Goal: Information Seeking & Learning: Learn about a topic

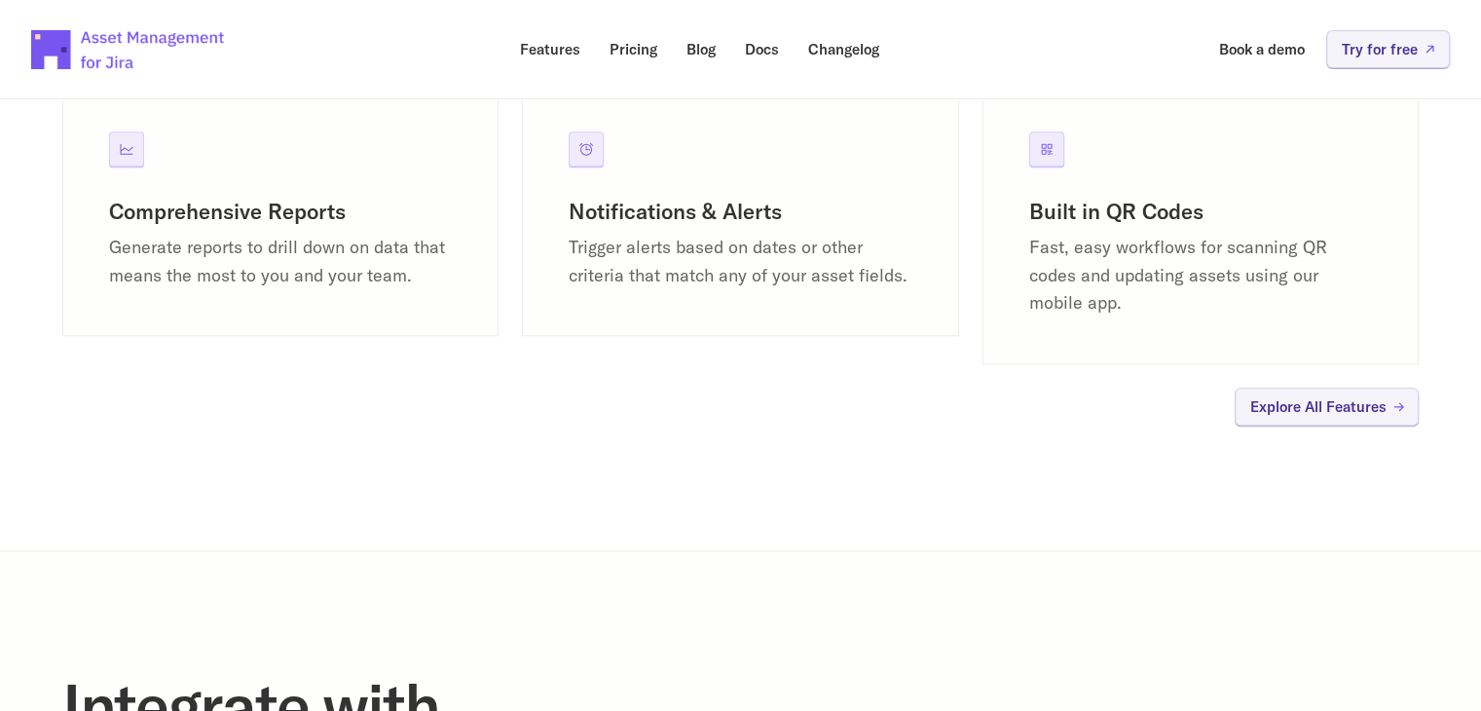
scroll to position [1997, 0]
click at [1281, 398] on p "Explore All Features" at bounding box center [1318, 405] width 136 height 15
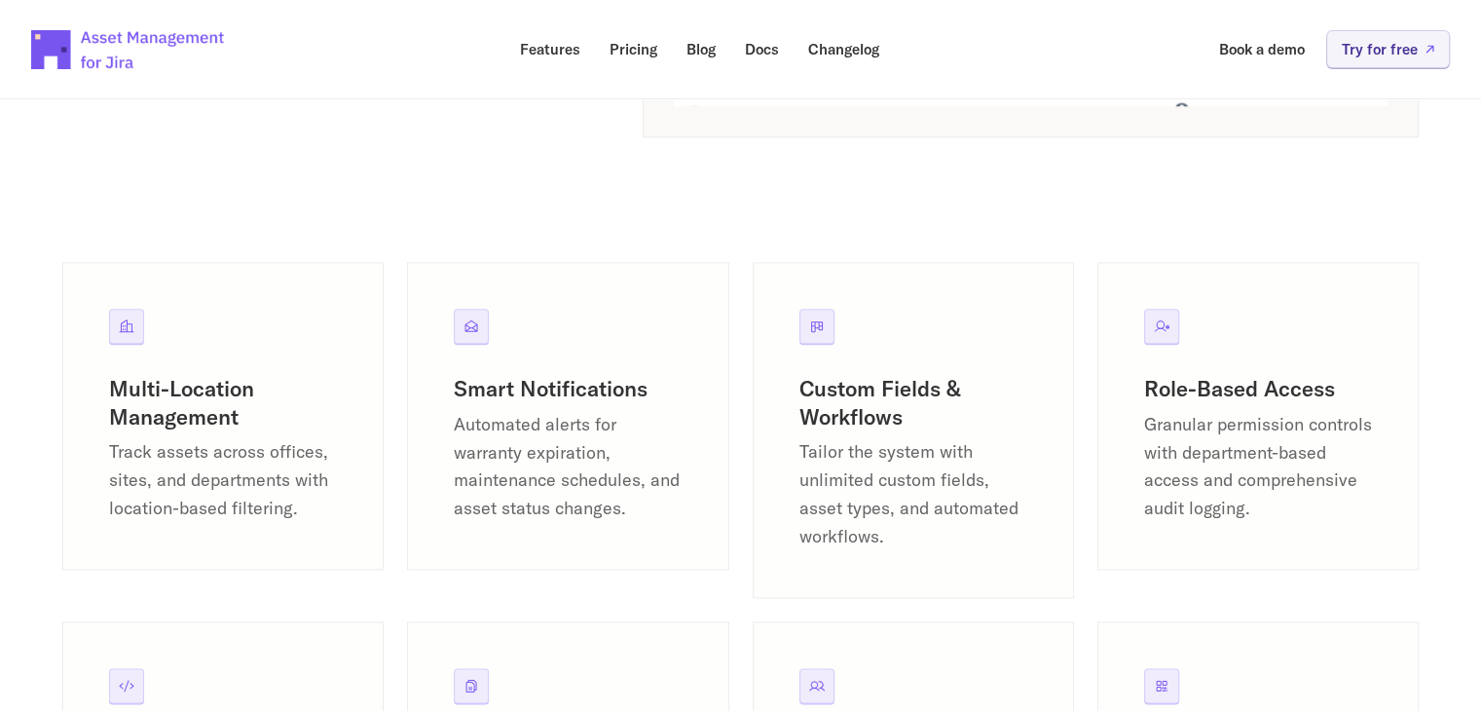
scroll to position [2183, 0]
click at [241, 486] on p "Track assets across offices, sites, and departments with location-based filteri…" at bounding box center [223, 481] width 228 height 84
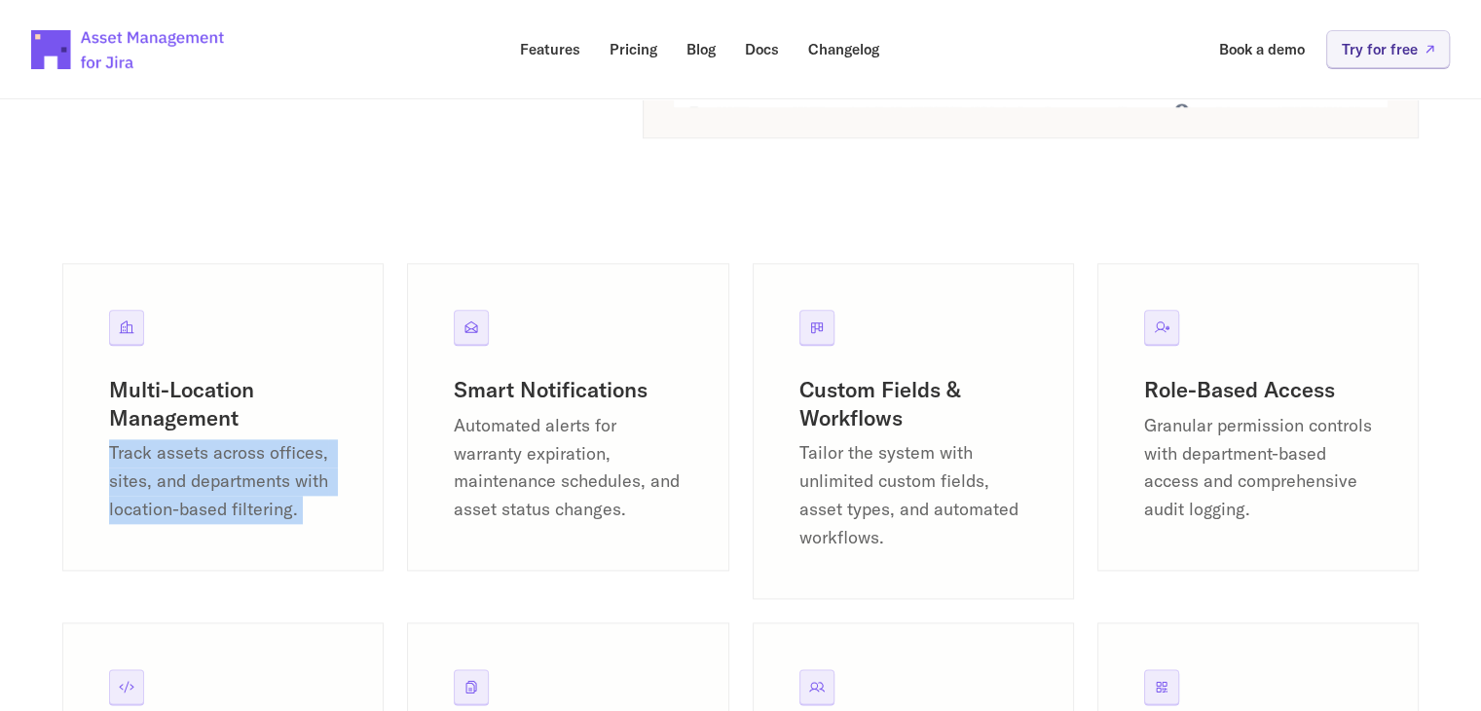
click at [241, 486] on p "Track assets across offices, sites, and departments with location-based filteri…" at bounding box center [223, 481] width 228 height 84
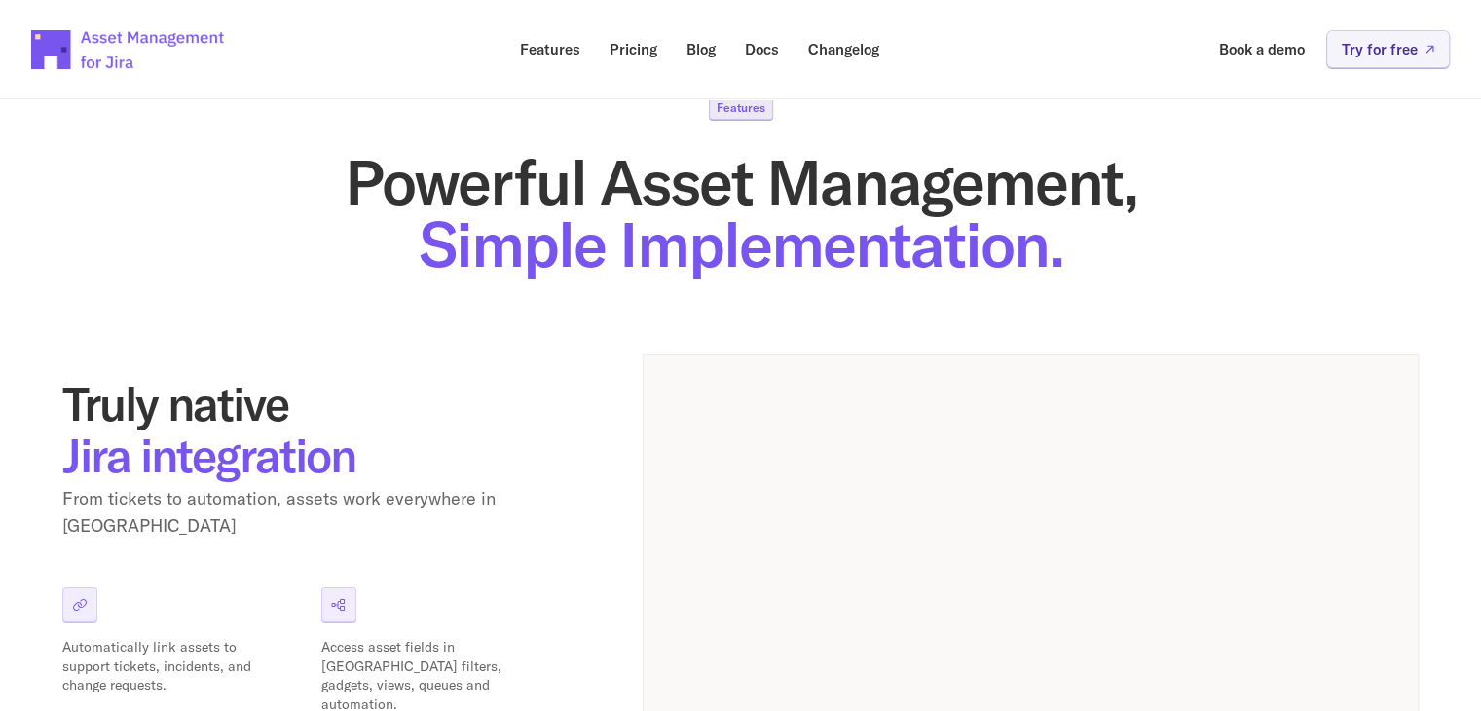
scroll to position [0, 0]
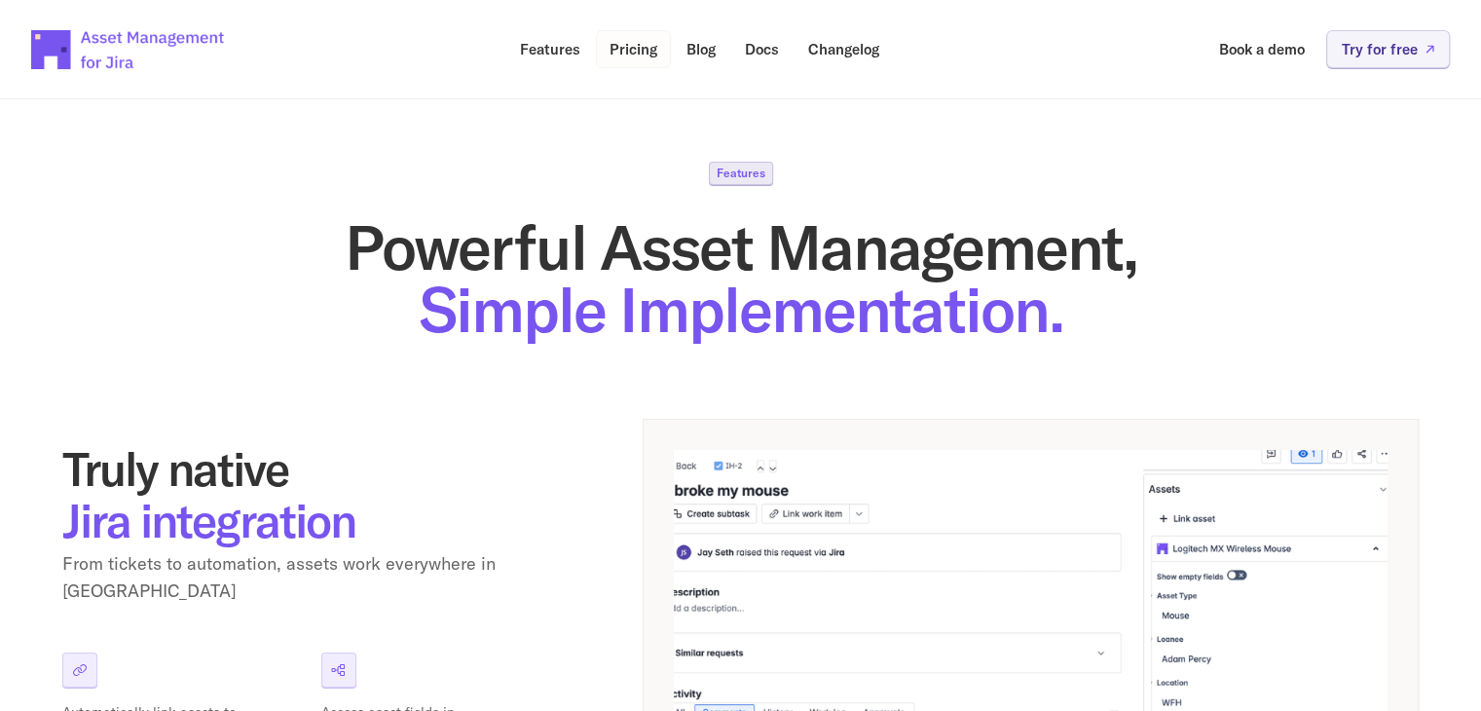
click at [640, 55] on p "Pricing" at bounding box center [634, 49] width 48 height 15
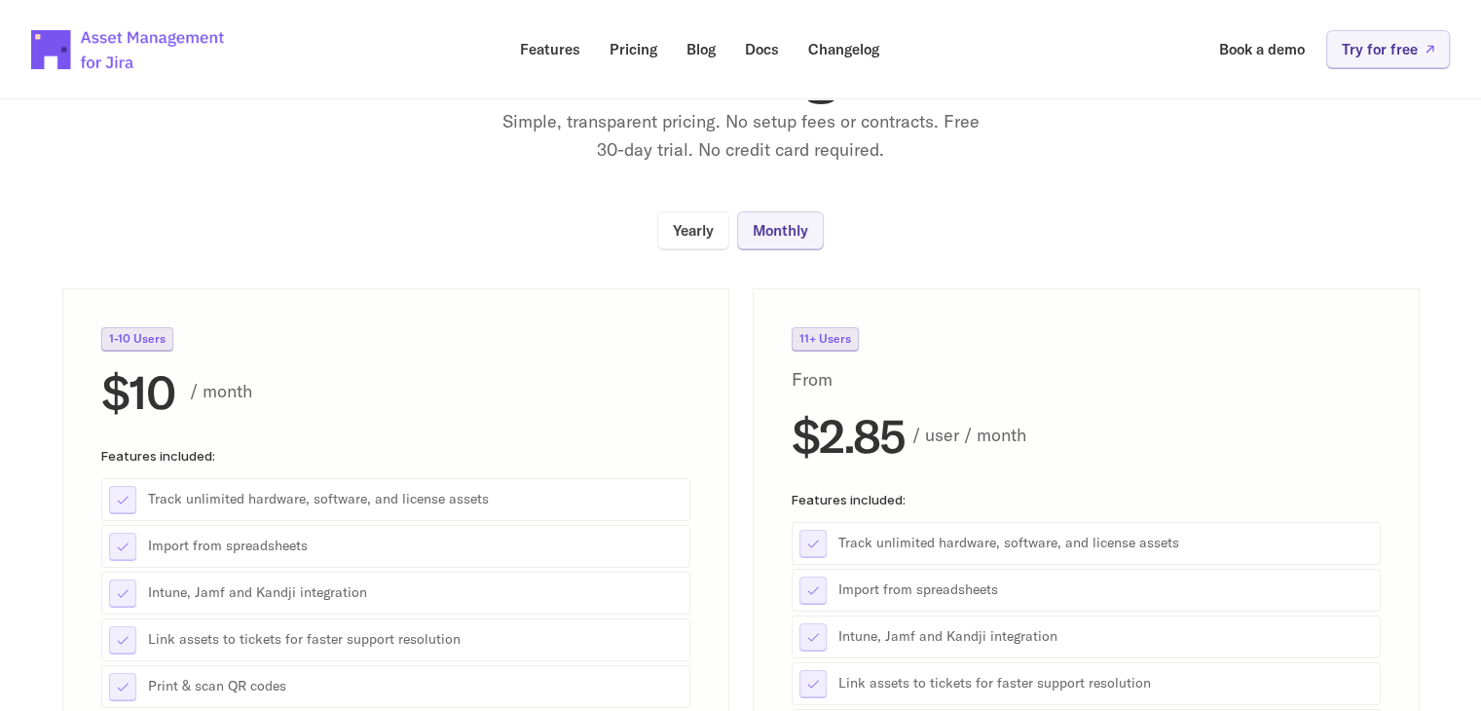
scroll to position [123, 0]
click at [685, 240] on link "Yearly" at bounding box center [693, 231] width 72 height 38
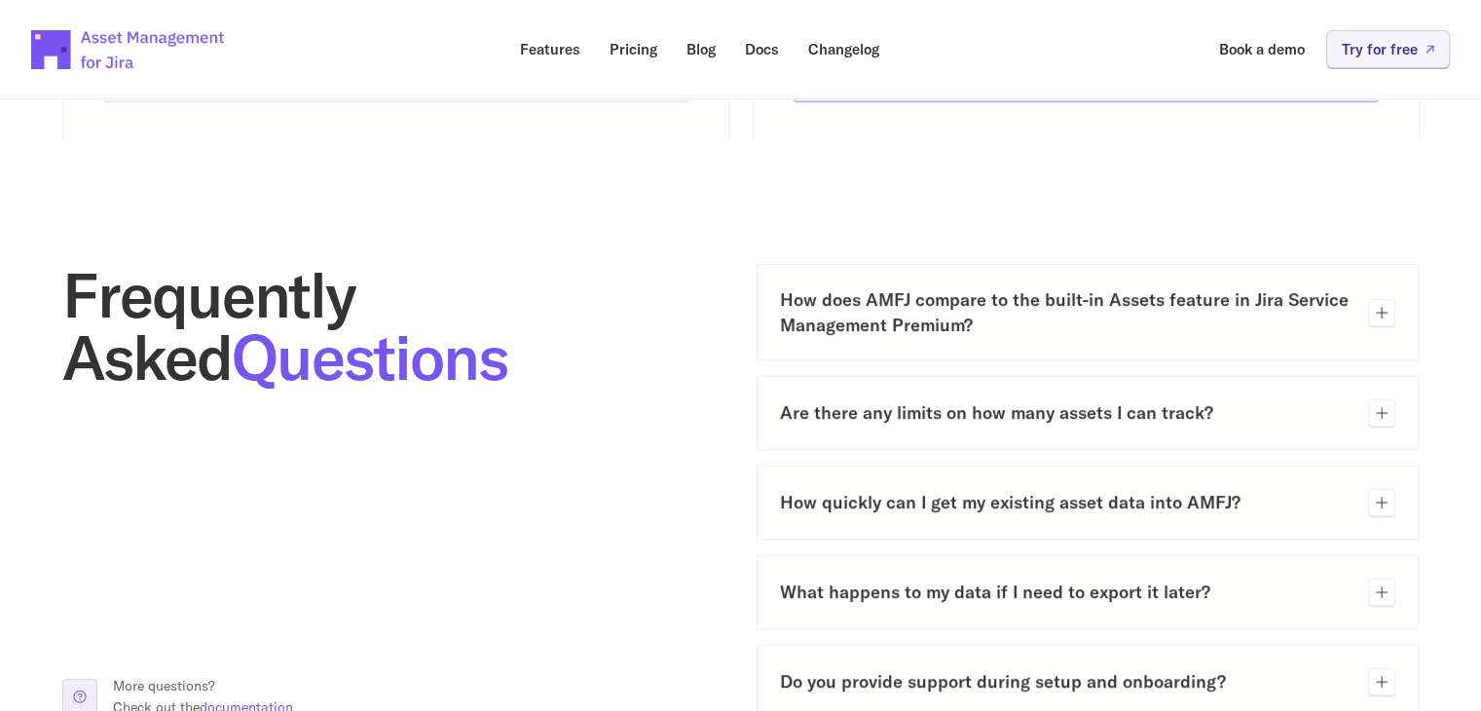
scroll to position [844, 0]
click at [1375, 310] on icon at bounding box center [1382, 312] width 16 height 16
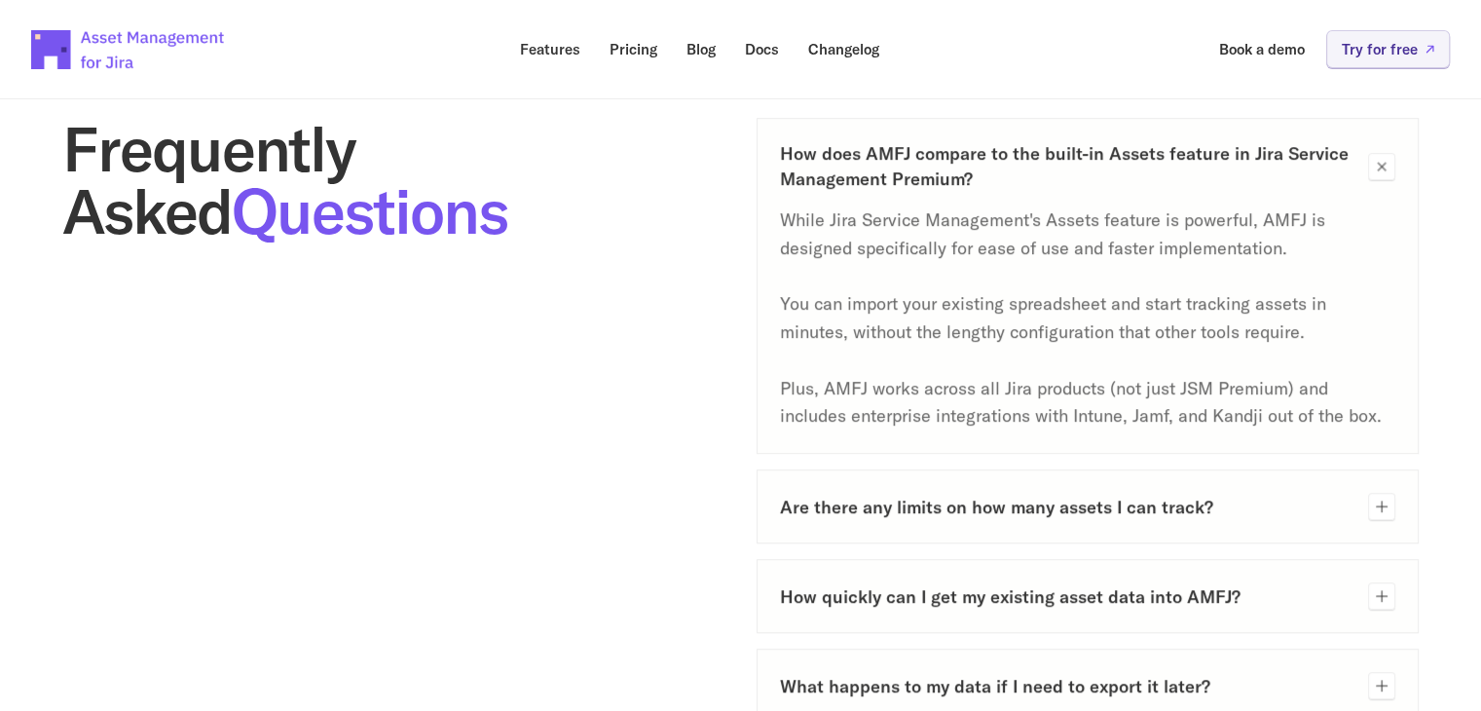
scroll to position [991, 0]
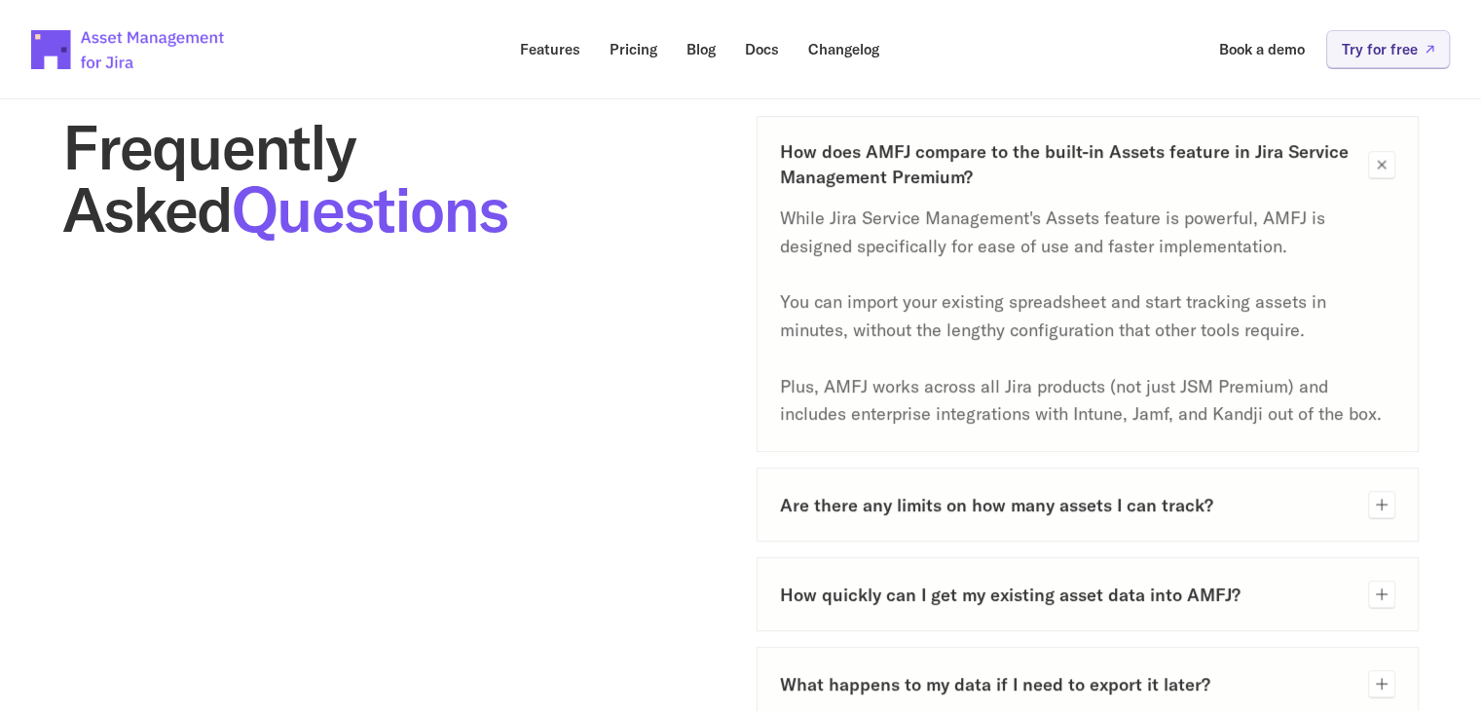
click at [1024, 506] on h3 "Are there any limits on how many assets I can track?" at bounding box center [1066, 505] width 573 height 24
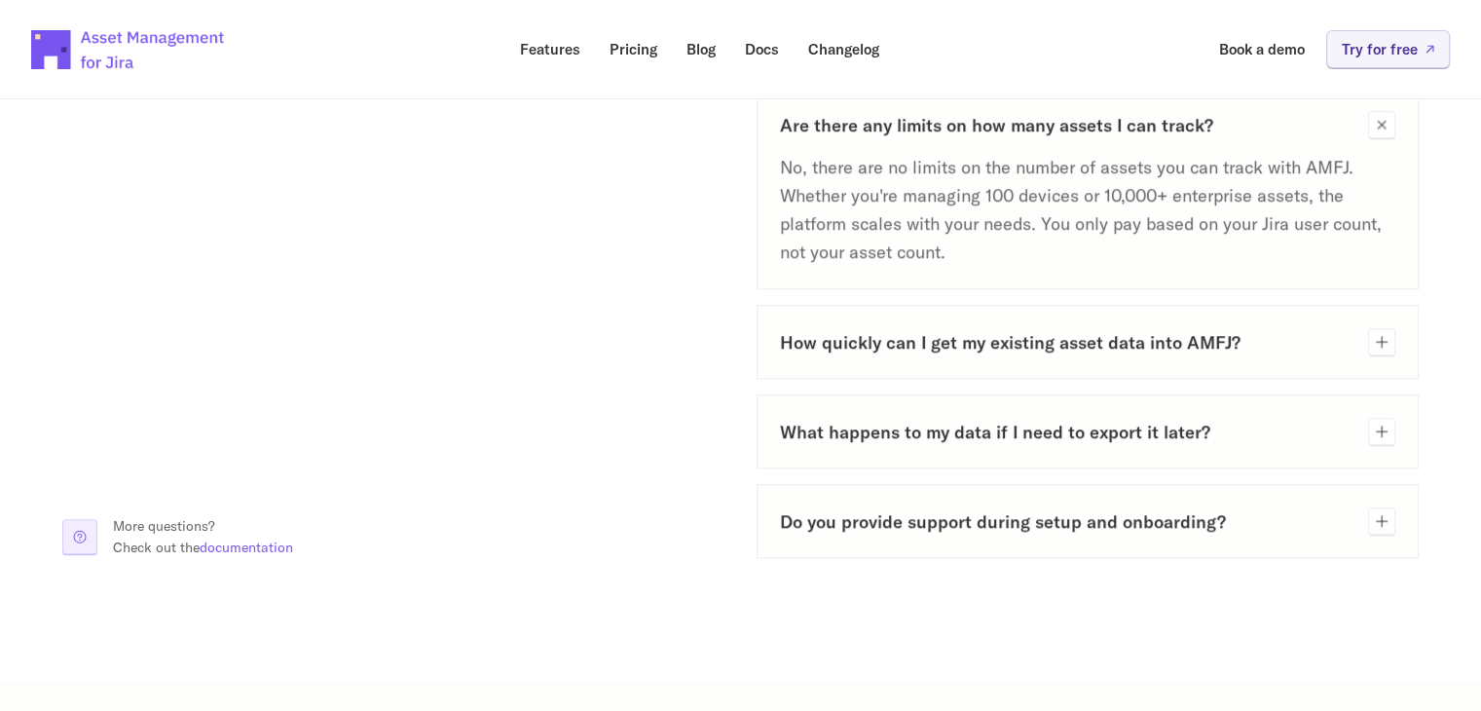
scroll to position [1375, 0]
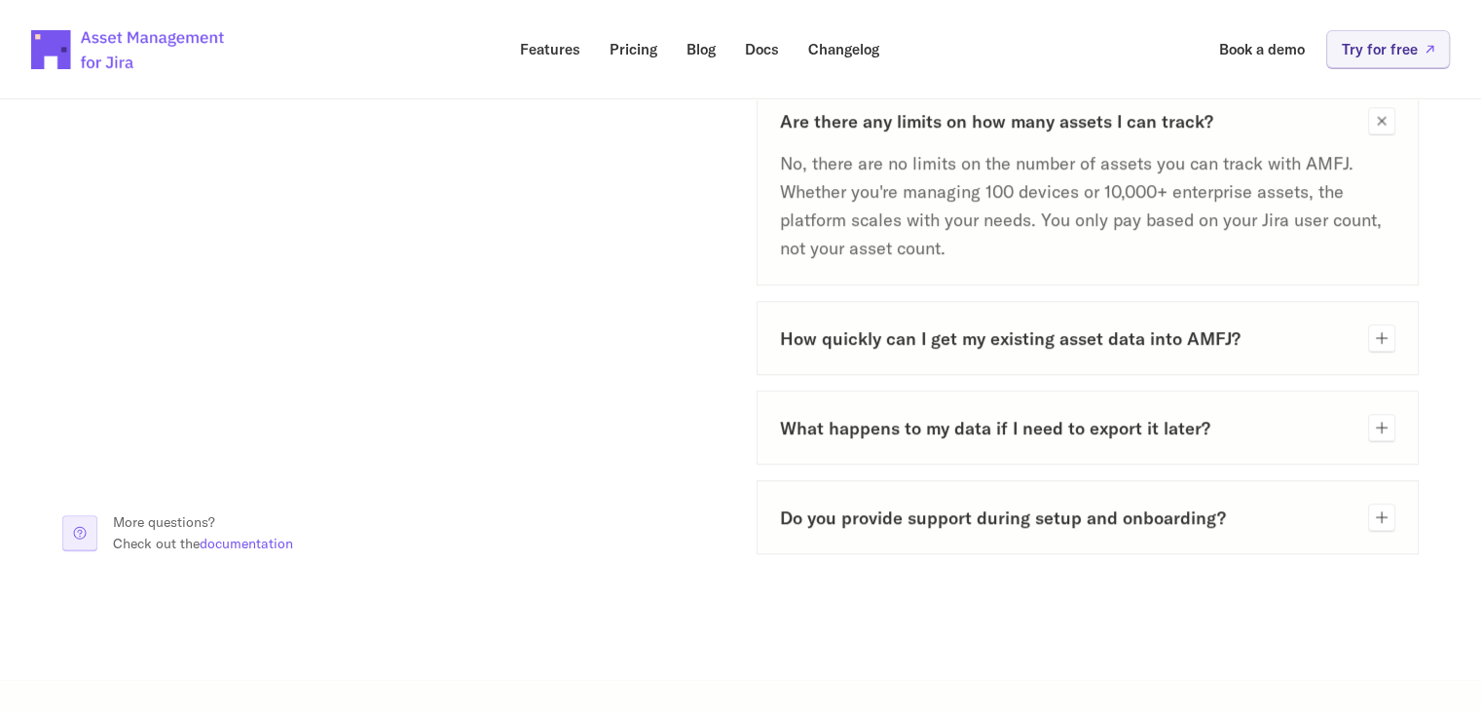
click at [1093, 520] on h3 "Do you provide support during setup and onboarding?" at bounding box center [1066, 517] width 573 height 24
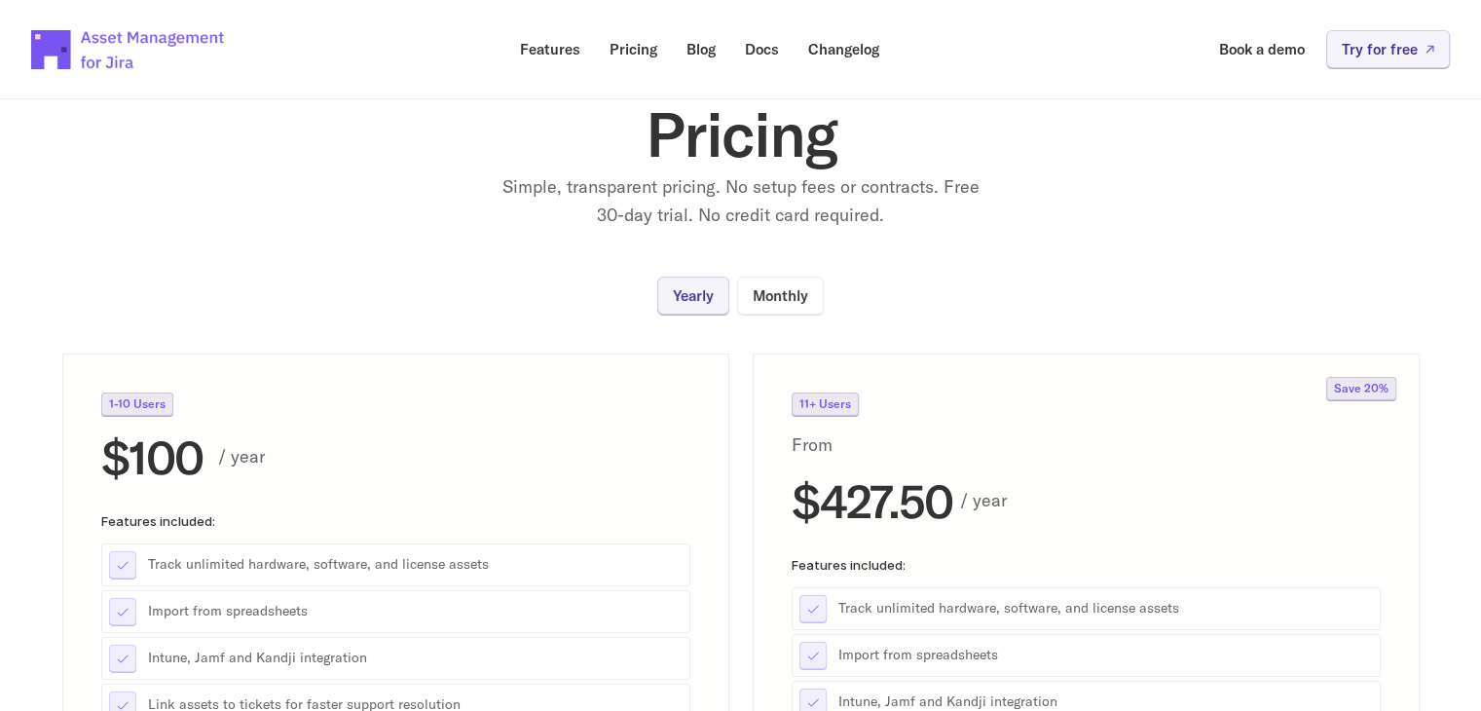
scroll to position [0, 0]
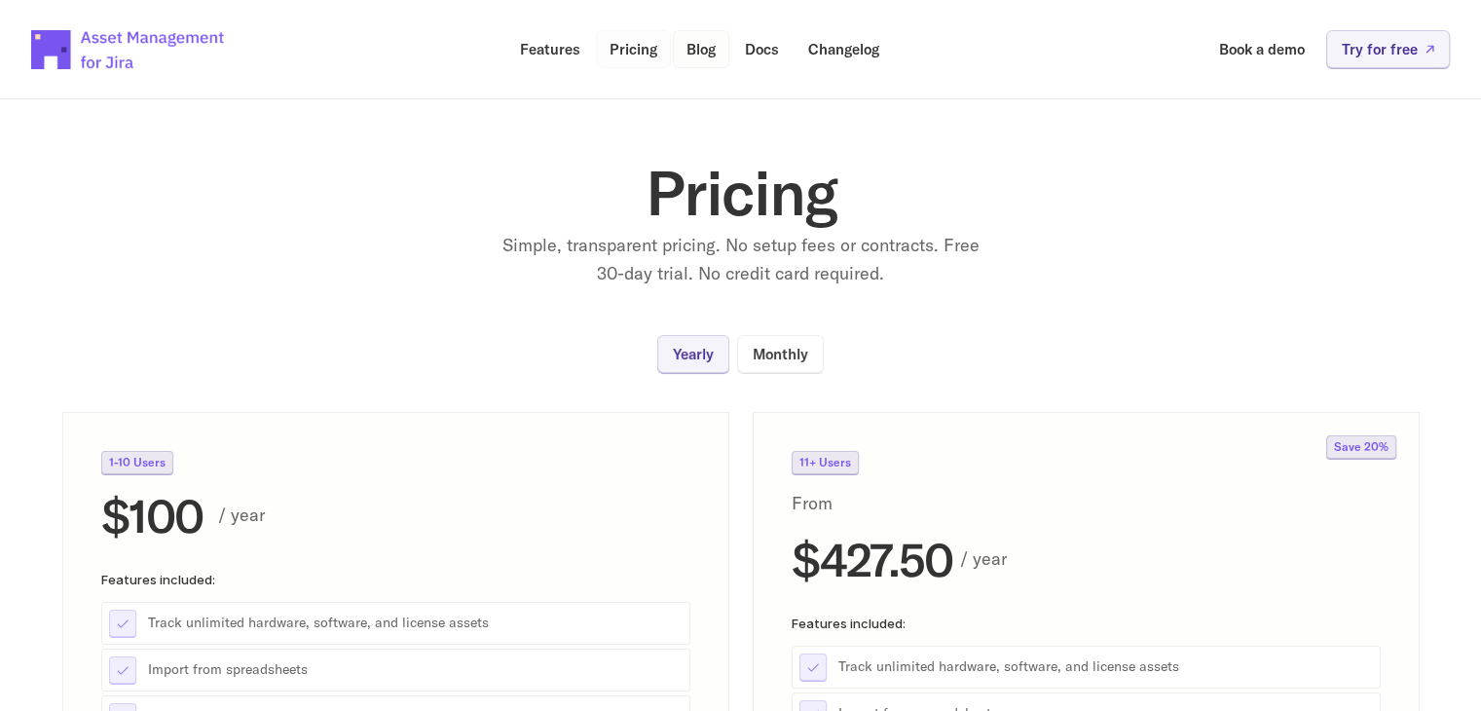
click at [716, 47] on link "Blog" at bounding box center [701, 49] width 56 height 38
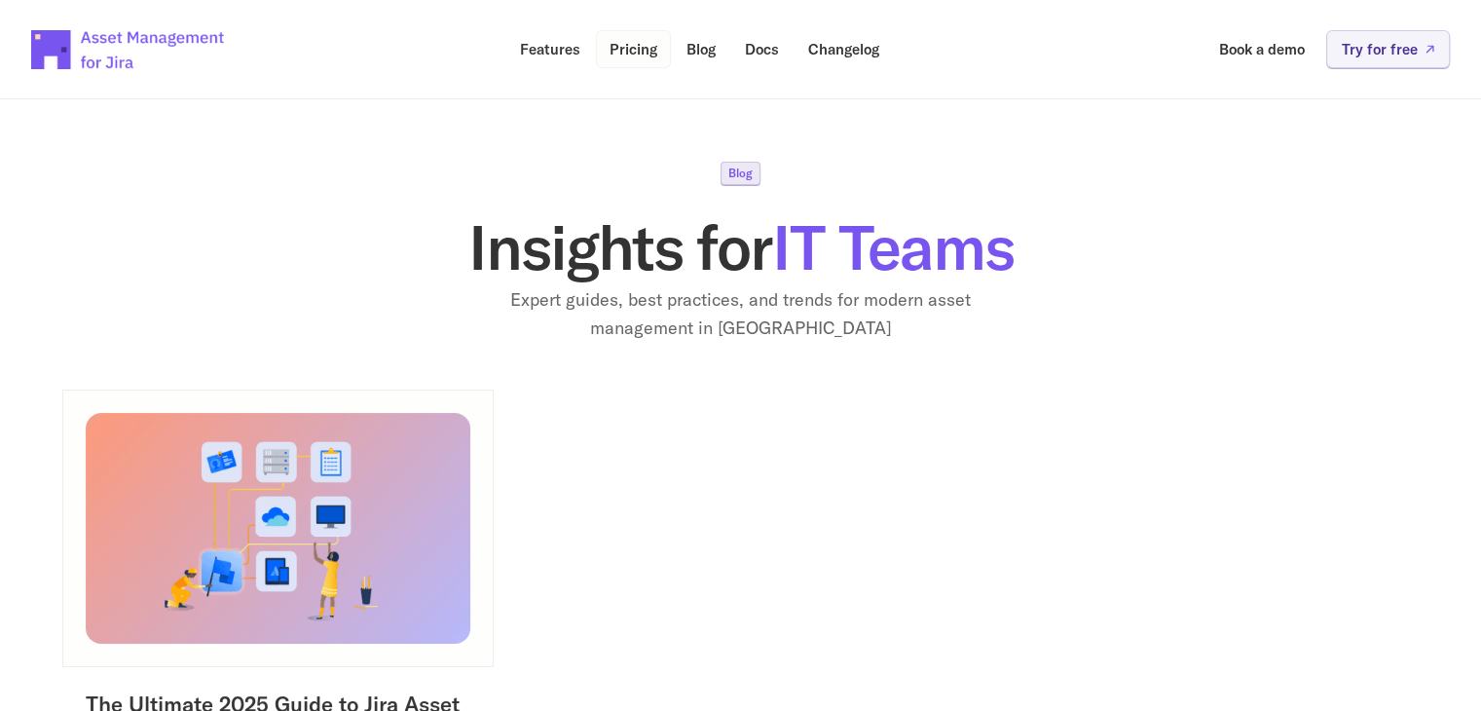
click at [622, 59] on link "Pricing" at bounding box center [633, 49] width 75 height 38
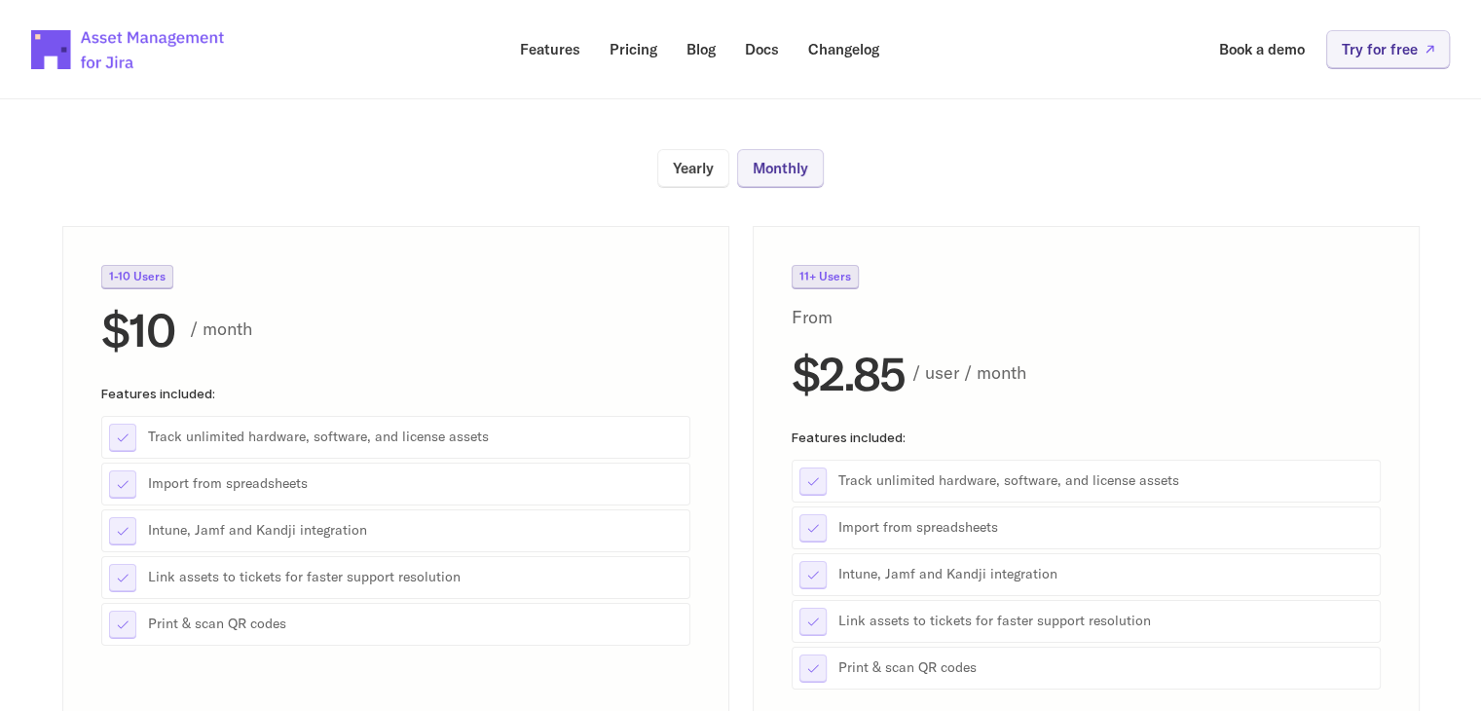
scroll to position [185, 0]
click at [693, 177] on link "Yearly" at bounding box center [693, 169] width 72 height 38
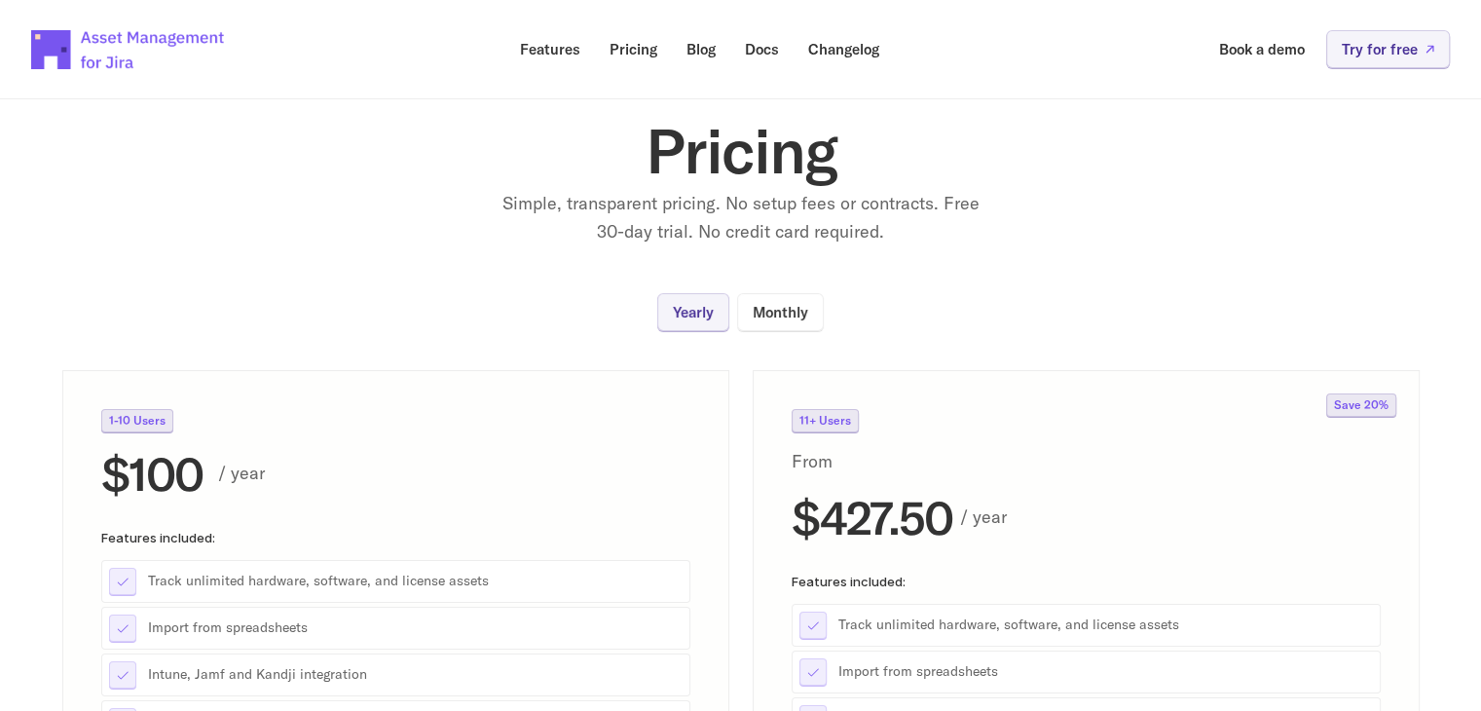
scroll to position [0, 0]
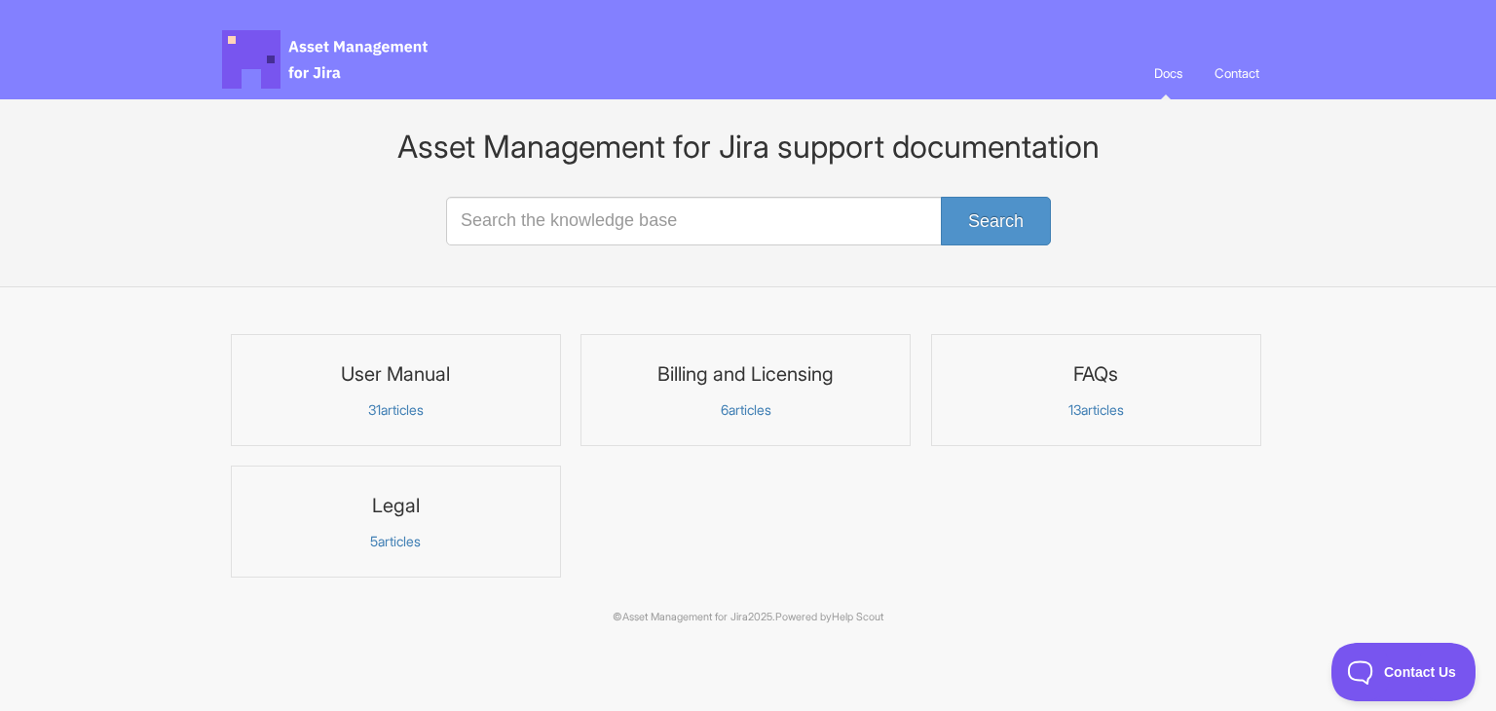
click at [358, 388] on link "User Manual 31 articles" at bounding box center [396, 390] width 330 height 112
click at [703, 377] on h3 "Billing and Licensing" at bounding box center [745, 373] width 305 height 25
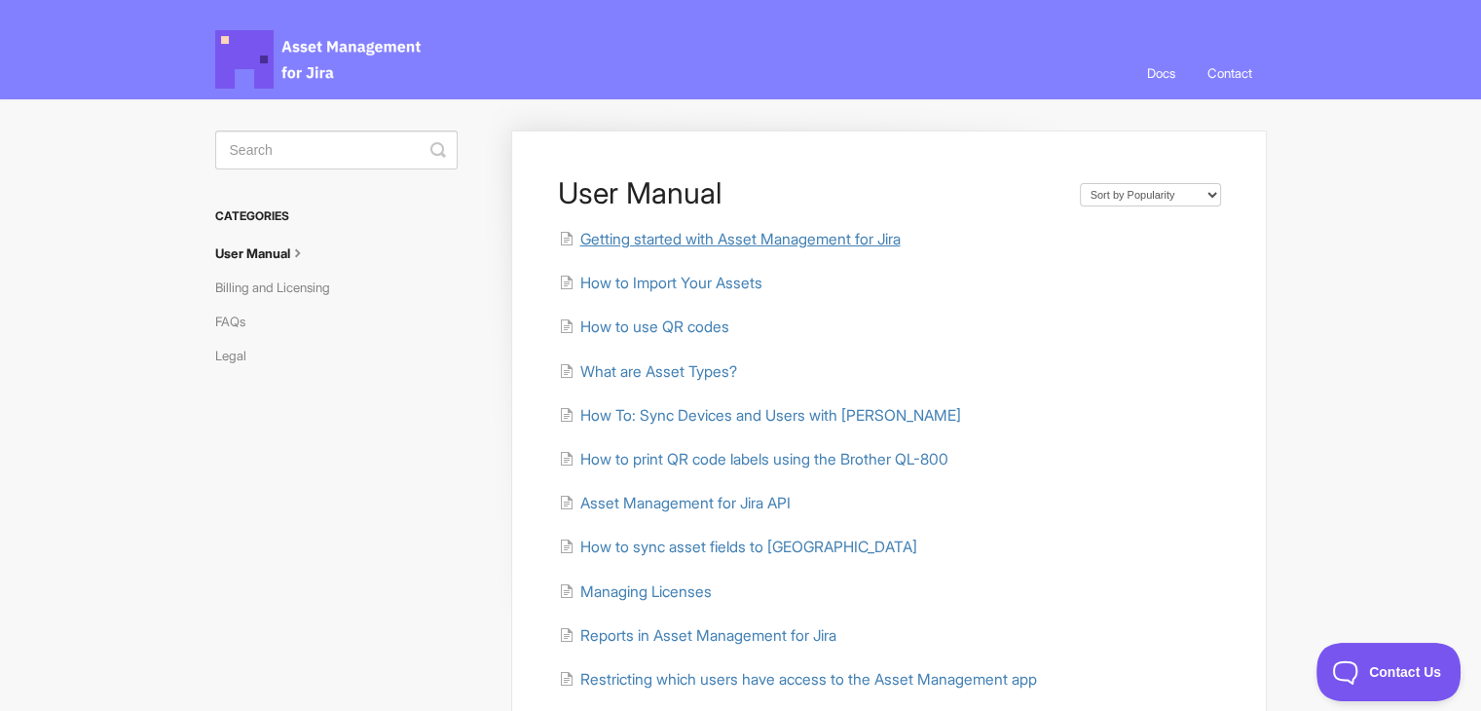
click at [682, 243] on span "Getting started with Asset Management for Jira" at bounding box center [739, 239] width 320 height 18
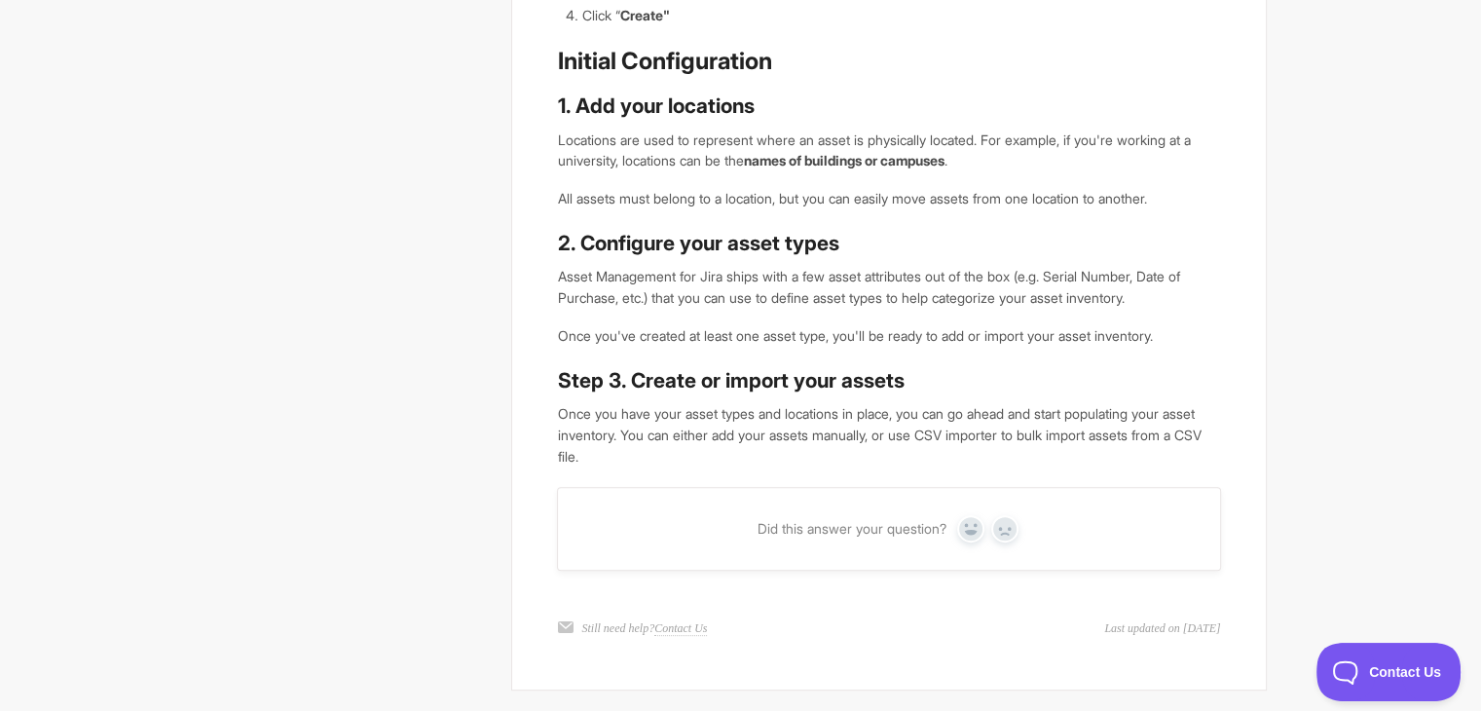
scroll to position [670, 0]
drag, startPoint x: 386, startPoint y: 459, endPoint x: 484, endPoint y: 531, distance: 121.9
click at [484, 531] on div "Getting started with Asset Management for Jira Installation Head to Settings wi…" at bounding box center [741, 71] width 1052 height 1284
click at [678, 449] on p "Once you have your asset types and locations in place, you can go ahead and sta…" at bounding box center [888, 434] width 663 height 63
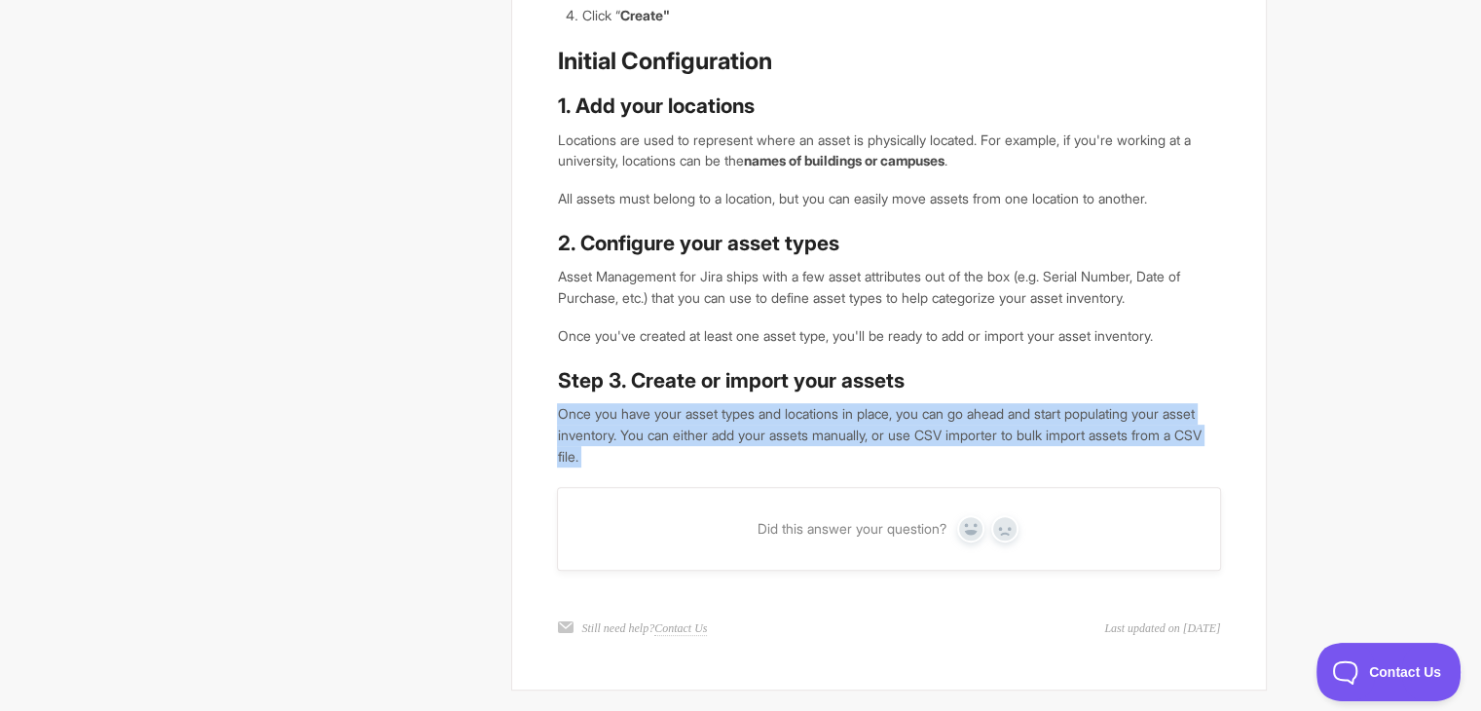
click at [678, 449] on p "Once you have your asset types and locations in place, you can go ahead and sta…" at bounding box center [888, 434] width 663 height 63
click at [636, 437] on p "Once you have your asset types and locations in place, you can go ahead and sta…" at bounding box center [888, 434] width 663 height 63
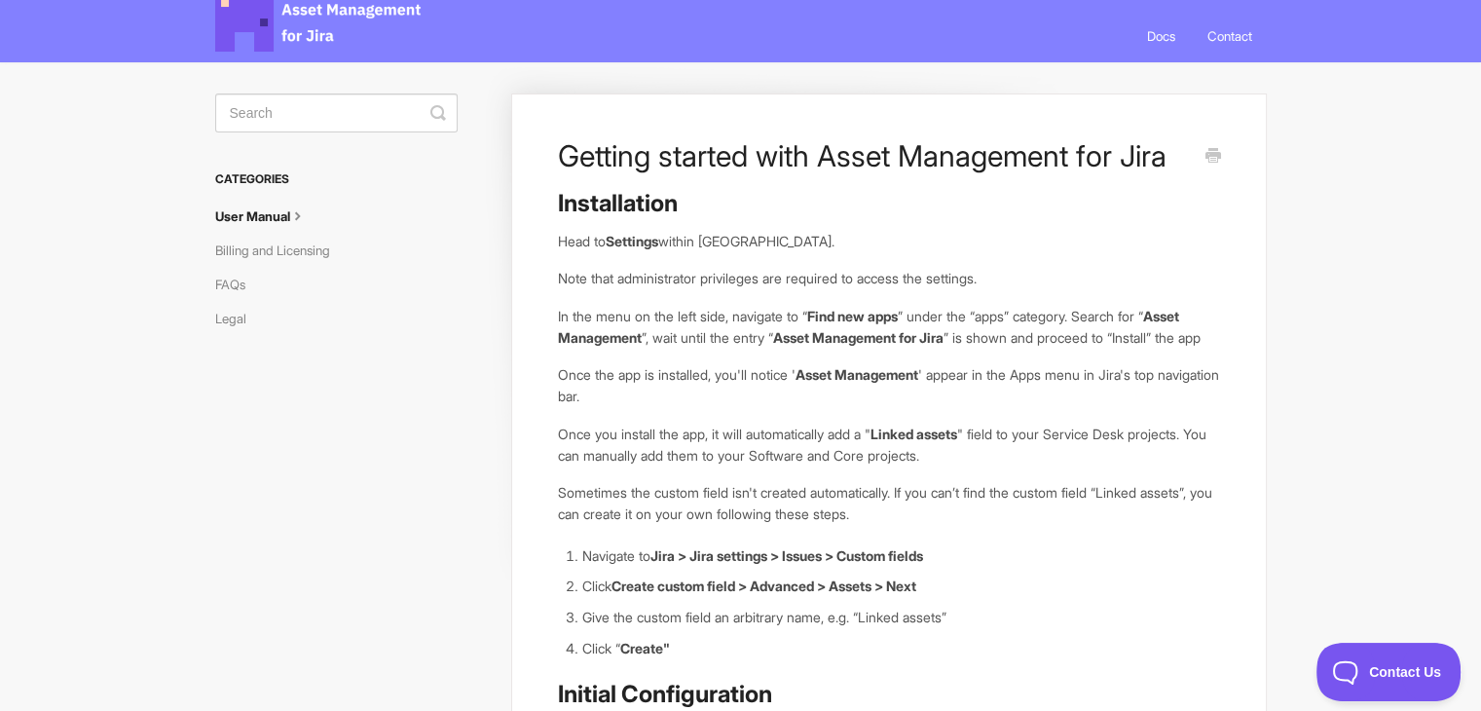
scroll to position [35, 0]
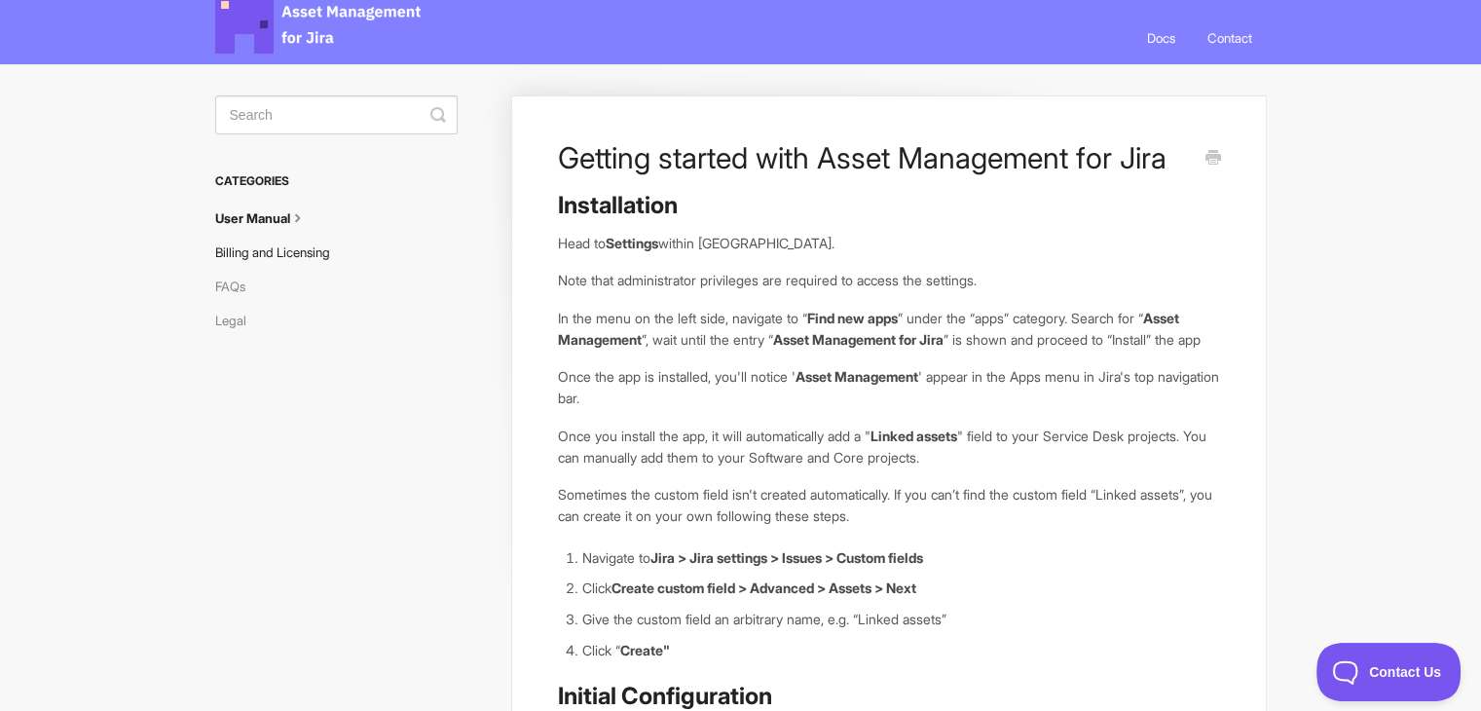
click at [287, 249] on link "Billing and Licensing" at bounding box center [279, 252] width 129 height 31
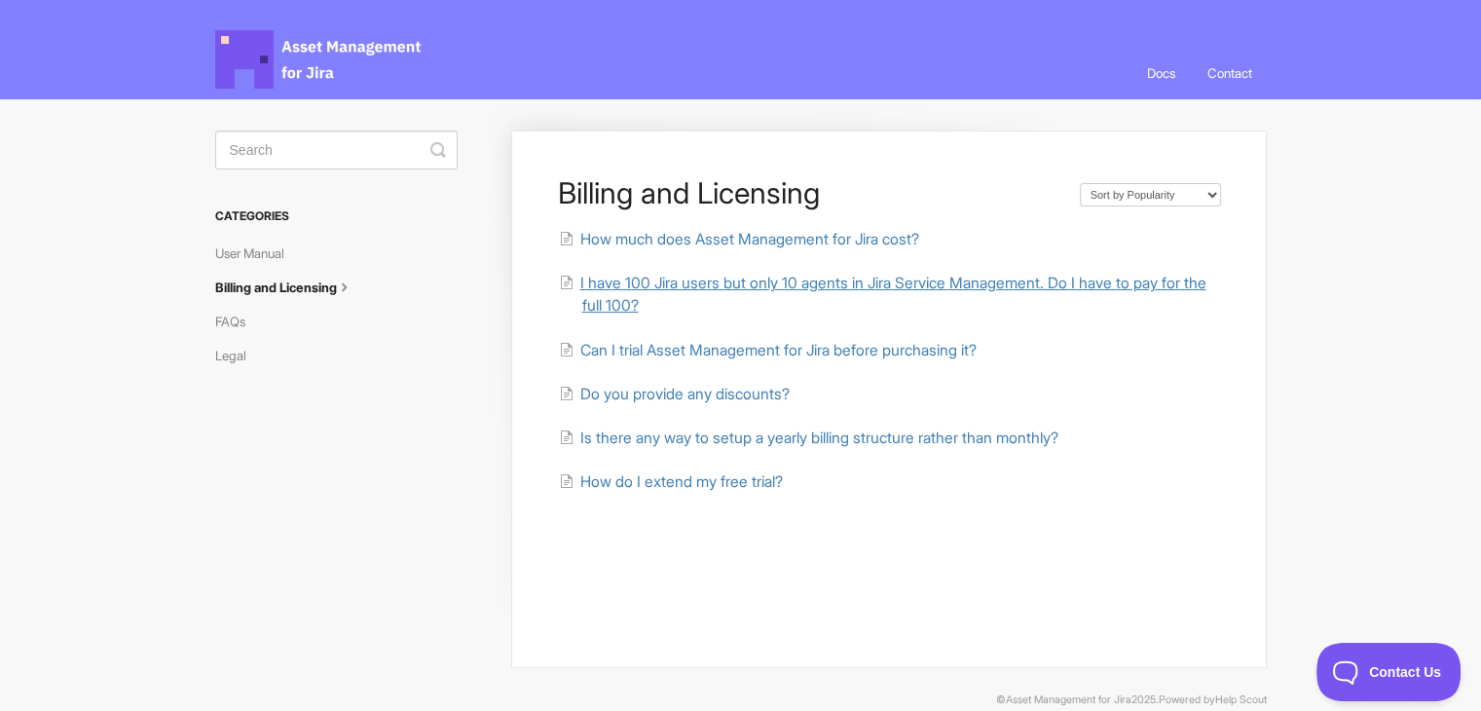
drag, startPoint x: 868, startPoint y: 290, endPoint x: 841, endPoint y: 285, distance: 27.7
click at [841, 285] on span "I have 100 Jira users but only 10 agents in Jira Service Management. Do I have …" at bounding box center [892, 294] width 626 height 41
click at [761, 439] on span "Is there any way to setup a yearly billing structure rather than monthly?" at bounding box center [818, 437] width 478 height 18
click at [812, 231] on span "How much does Asset Management for Jira cost?" at bounding box center [748, 239] width 339 height 18
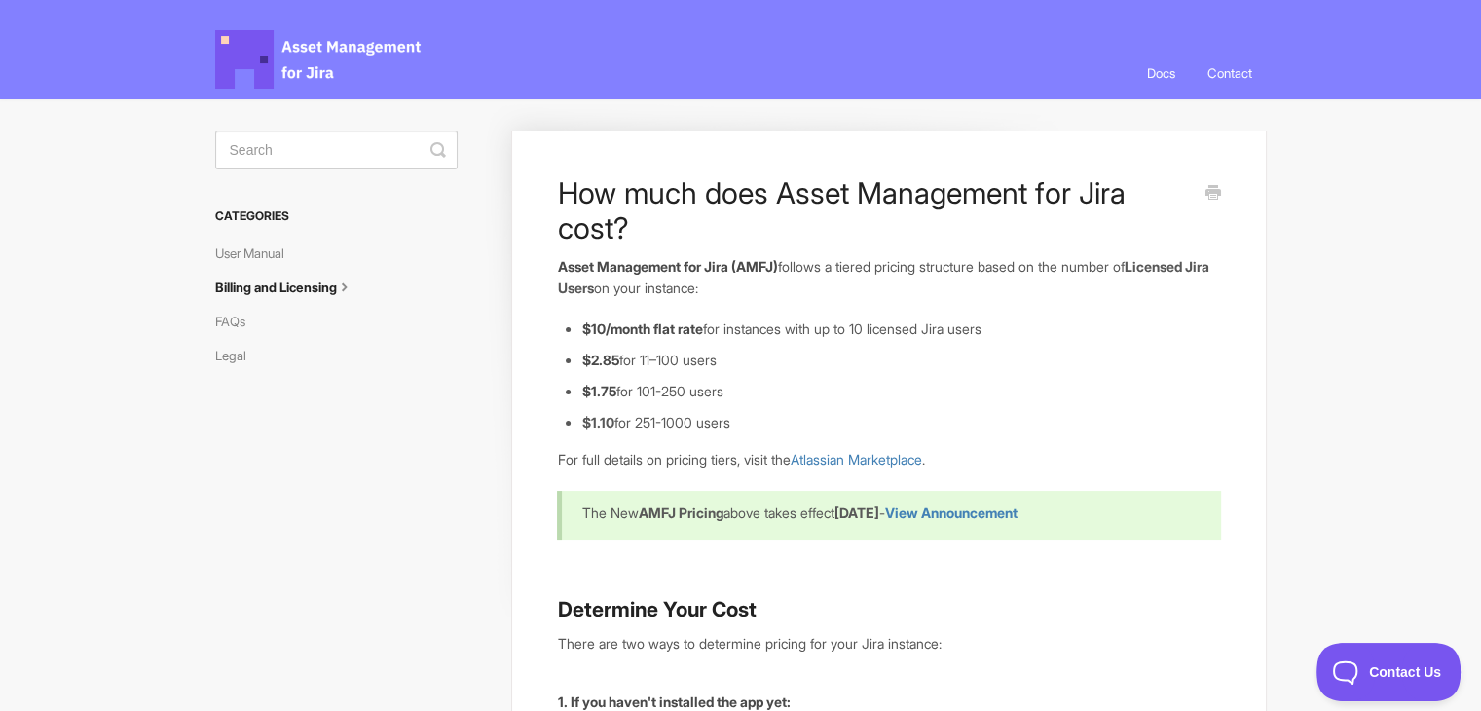
click at [660, 464] on p "For full details on pricing tiers, visit the Atlassian Marketplace ." at bounding box center [888, 459] width 663 height 21
click at [811, 262] on p "Asset Management for Jira (AMFJ) follows a tiered pricing structure based on th…" at bounding box center [888, 277] width 663 height 42
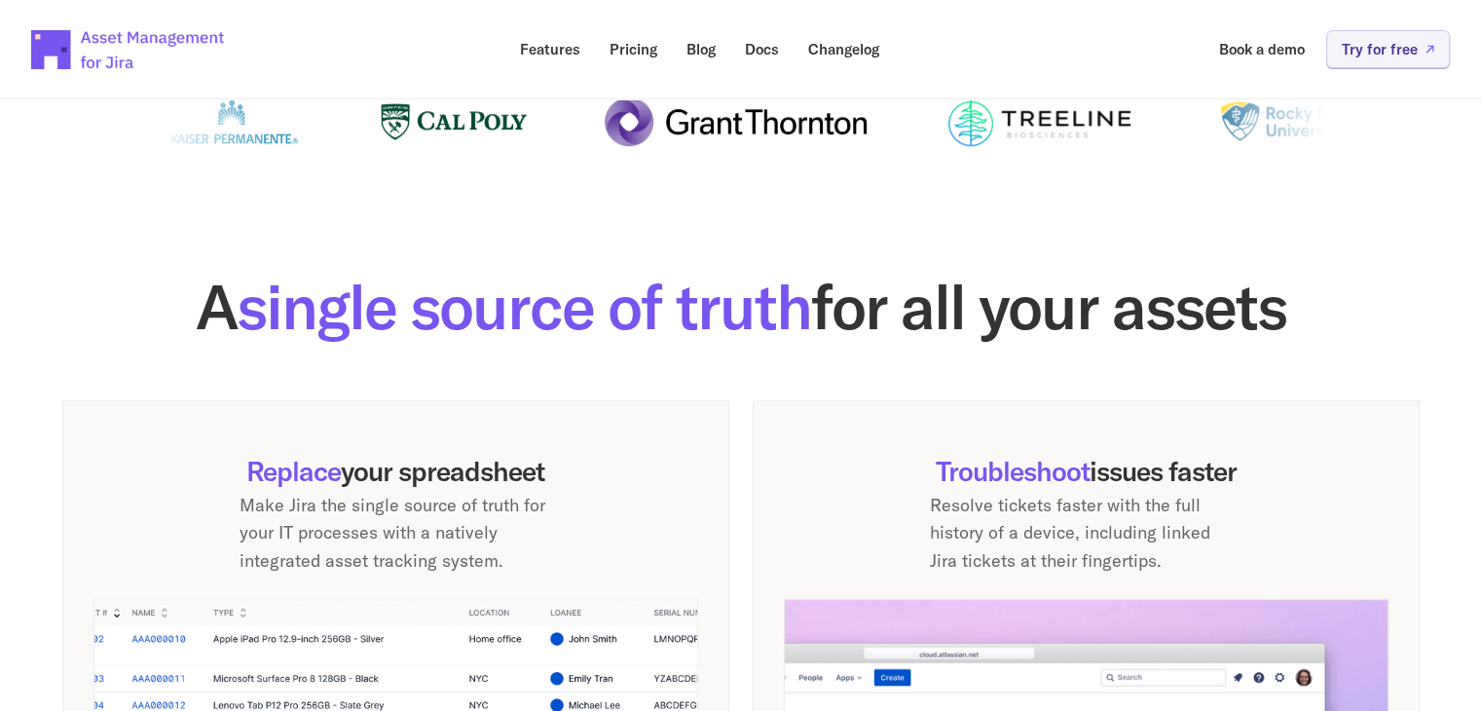
scroll to position [659, 0]
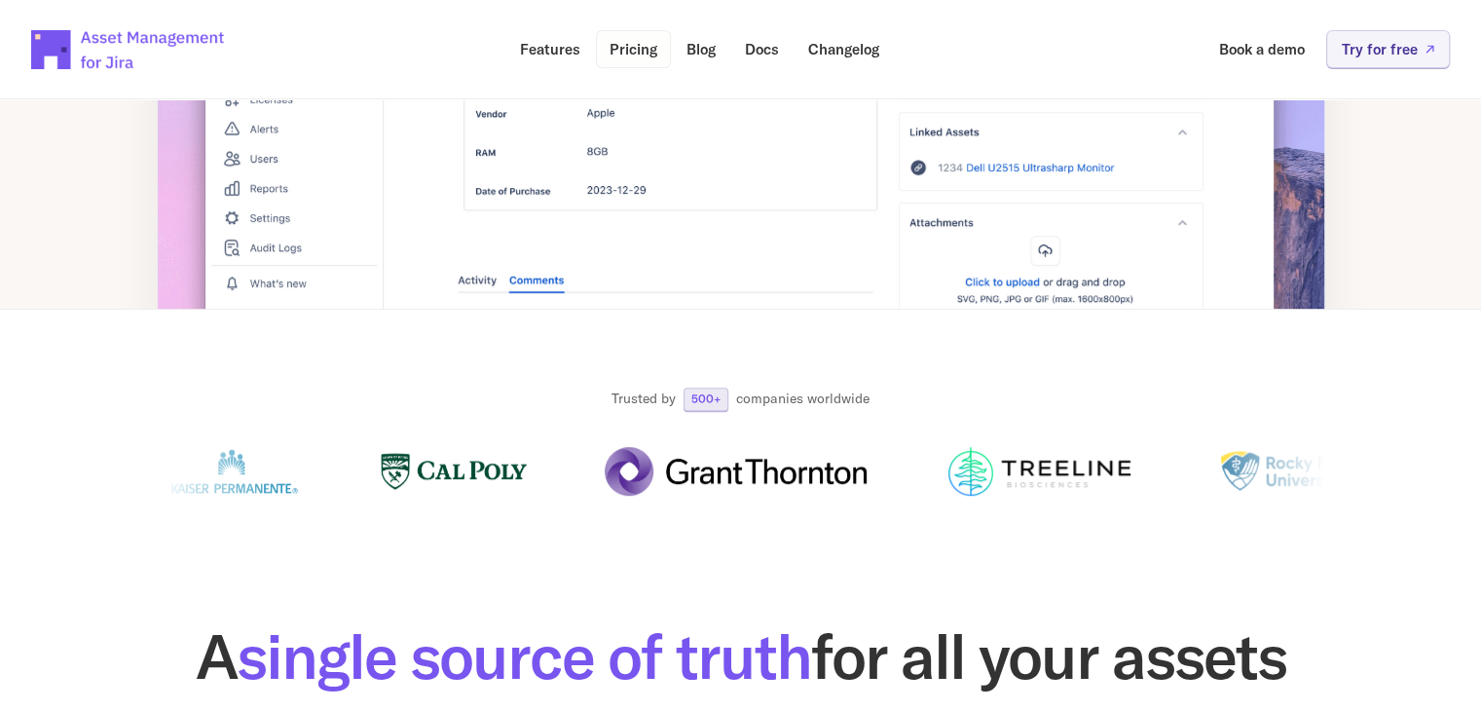
click at [634, 50] on p "Pricing" at bounding box center [634, 49] width 48 height 15
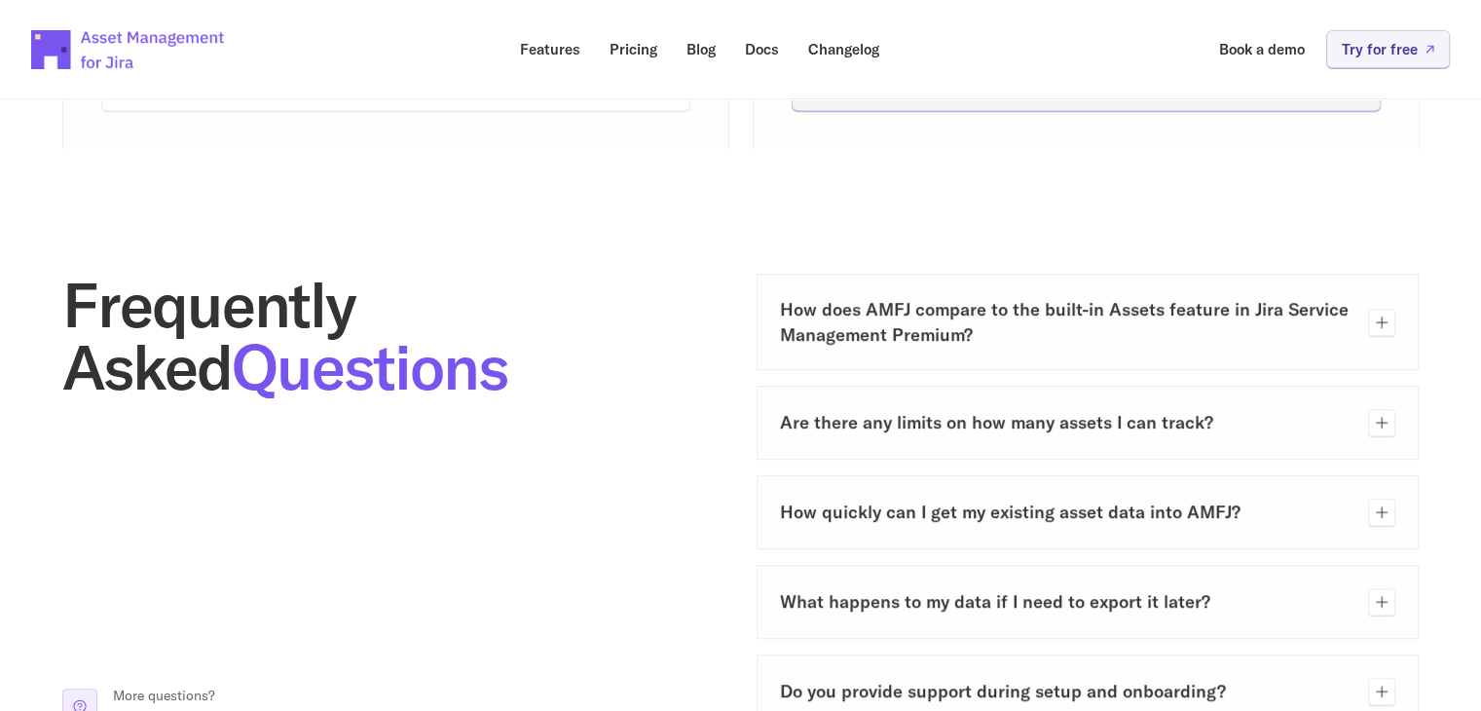
scroll to position [946, 0]
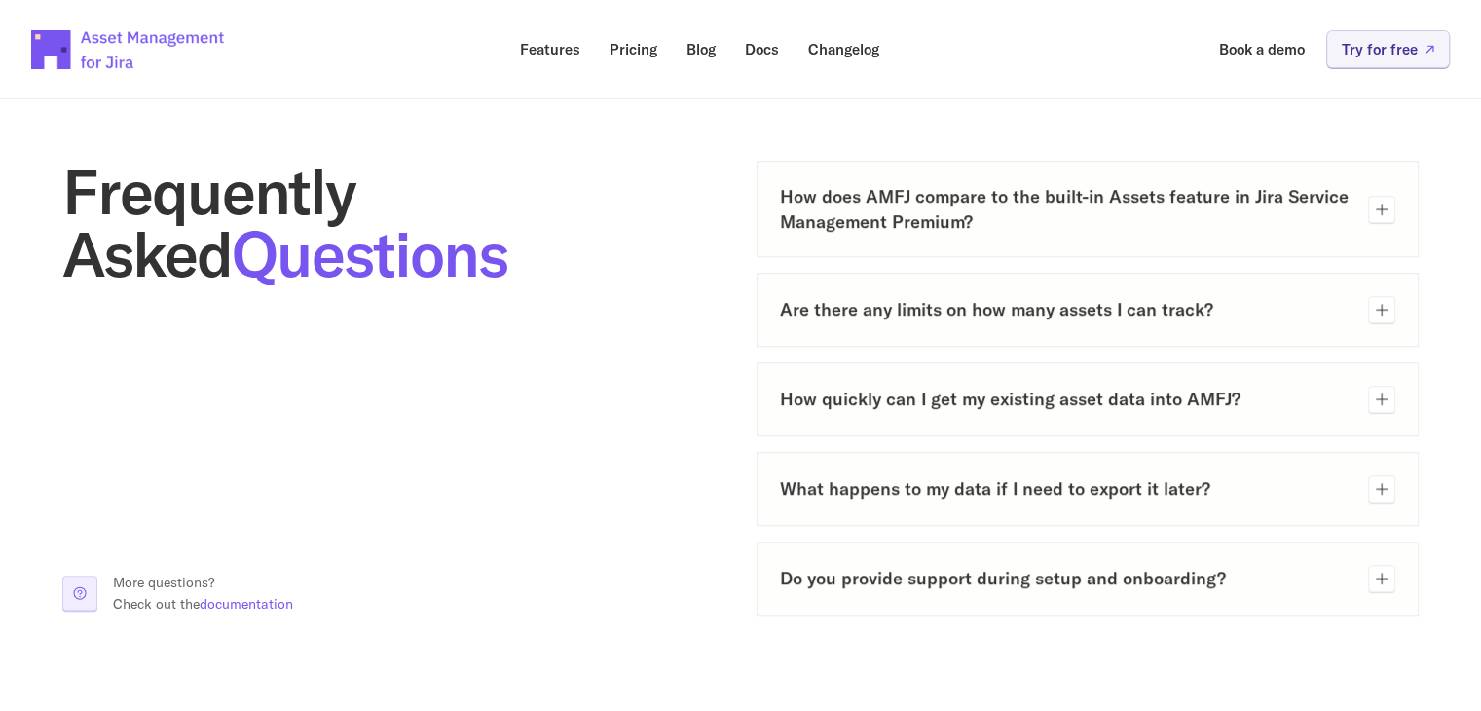
click at [875, 304] on h3 "Are there any limits on how many assets I can track?" at bounding box center [1066, 309] width 573 height 24
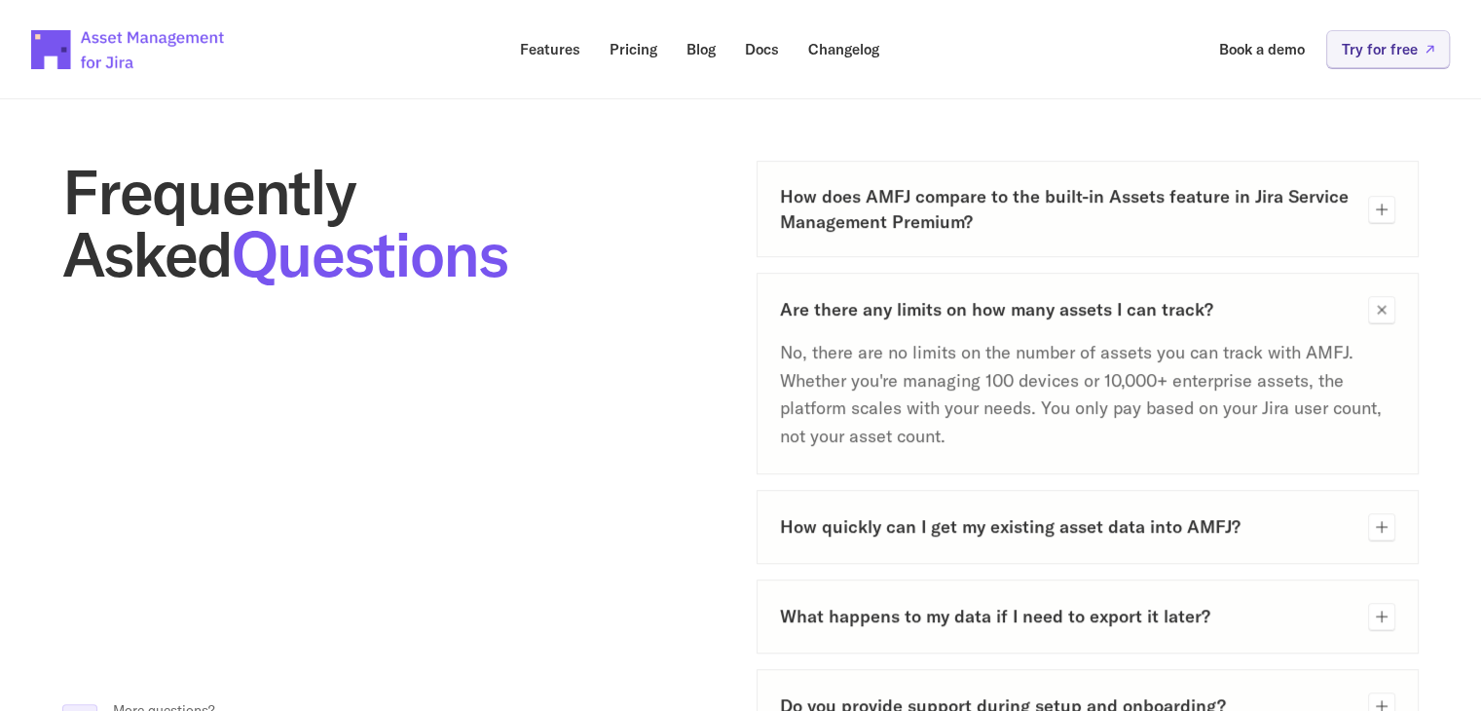
click at [875, 304] on h3 "Are there any limits on how many assets I can track?" at bounding box center [1066, 309] width 573 height 24
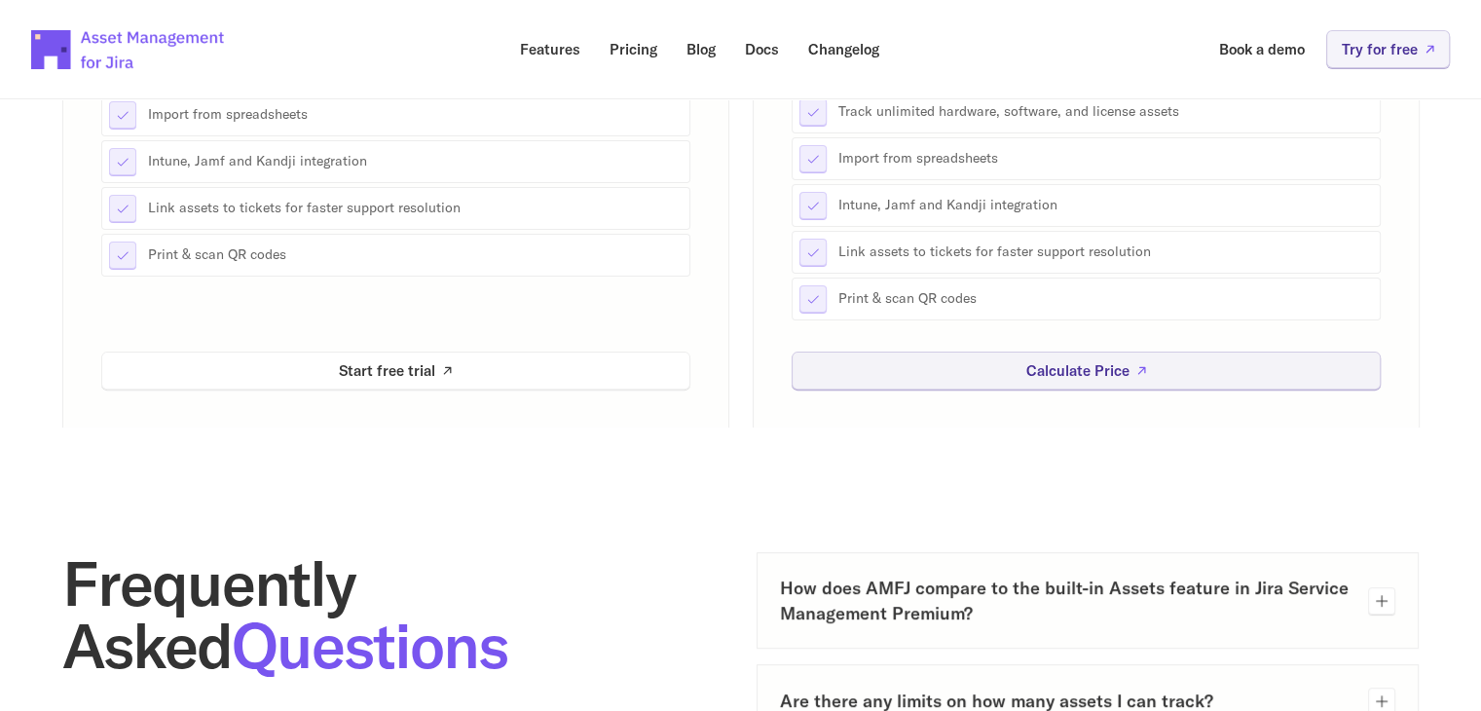
scroll to position [0, 0]
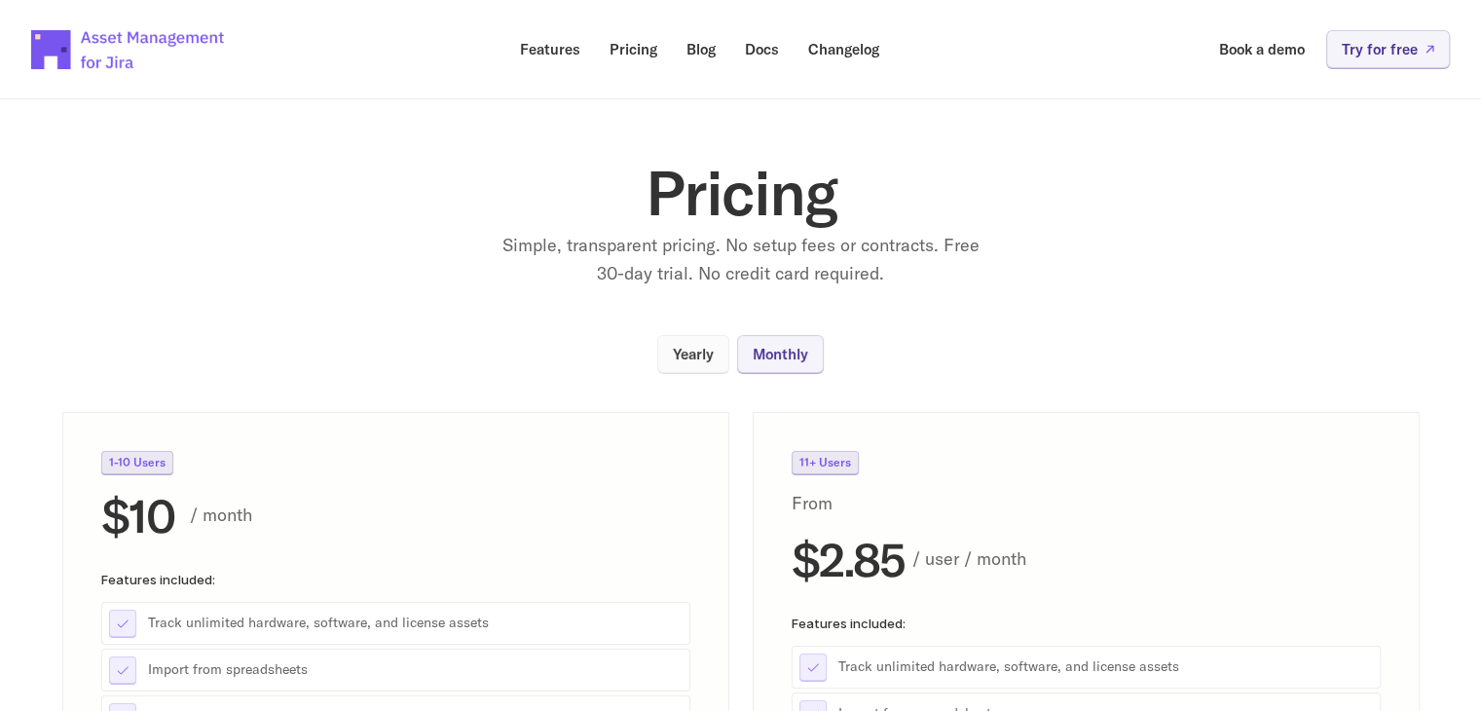
click at [714, 351] on link "Yearly" at bounding box center [693, 354] width 72 height 38
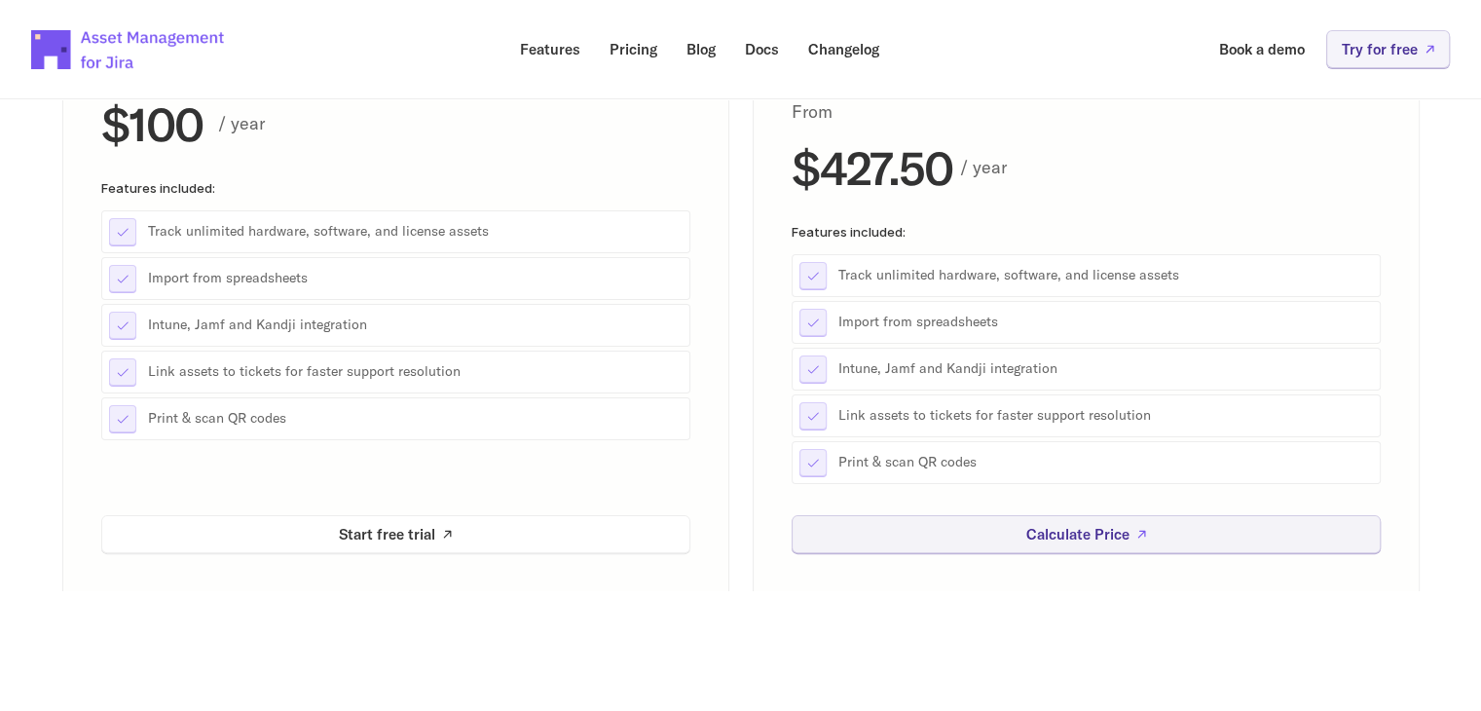
scroll to position [393, 0]
click at [388, 536] on p "Start free trial" at bounding box center [387, 531] width 96 height 15
